Goal: Task Accomplishment & Management: Complete application form

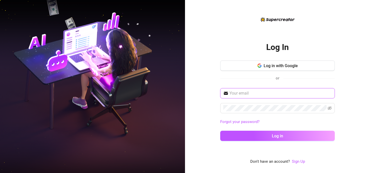
type input "[EMAIL_ADDRESS][DOMAIN_NAME]"
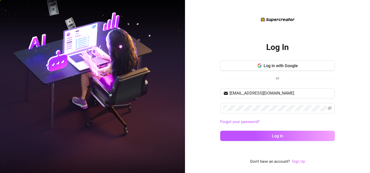
click at [300, 162] on link "Sign Up" at bounding box center [298, 161] width 13 height 5
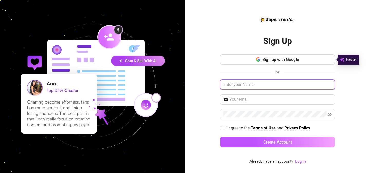
click at [292, 86] on input "text" at bounding box center [277, 85] width 114 height 10
type input "dfgdfgdfg"
click at [264, 105] on div "Sign up with Google or dfgdfgdfg I agree to the Terms of Use and Privacy Policy…" at bounding box center [277, 103] width 114 height 98
click at [264, 103] on span at bounding box center [277, 99] width 114 height 10
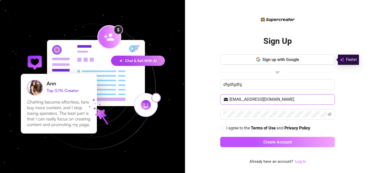
click at [245, 102] on input "[EMAIL_ADDRESS][DOMAIN_NAME]" at bounding box center [280, 100] width 102 height 6
type input "[EMAIL_ADDRESS][DOMAIN_NAME]"
click at [232, 129] on span "I agree to the" at bounding box center [238, 128] width 24 height 5
click at [224, 129] on input "I agree to the Terms of Use and Privacy Policy" at bounding box center [222, 128] width 4 height 4
checkbox input "true"
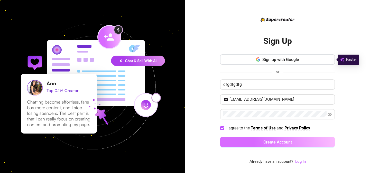
click at [262, 141] on button "Create Account" at bounding box center [277, 142] width 114 height 10
